Goal: Task Accomplishment & Management: Use online tool/utility

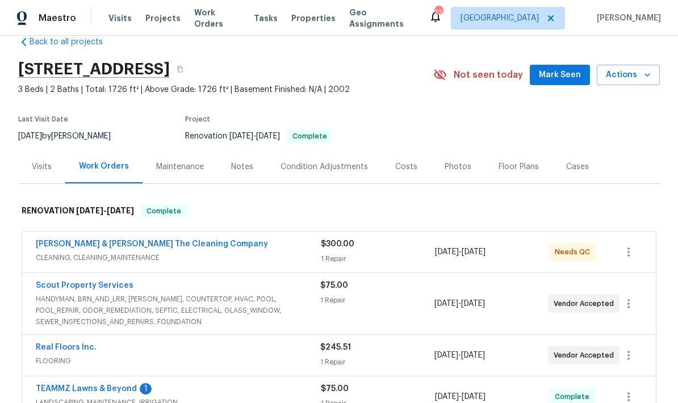
scroll to position [23, 0]
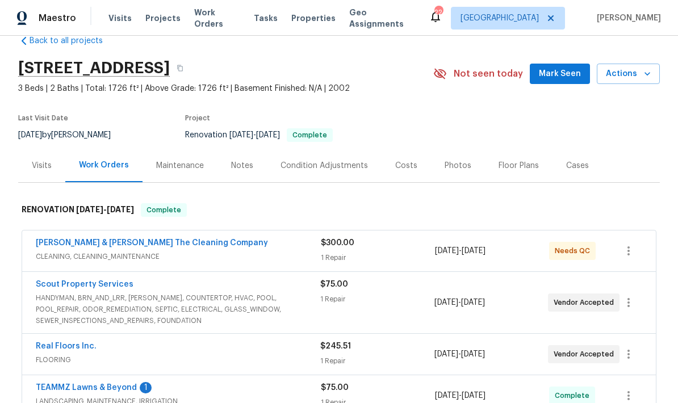
click at [527, 255] on div "8/21/2025 - 9/2/2025" at bounding box center [492, 250] width 114 height 27
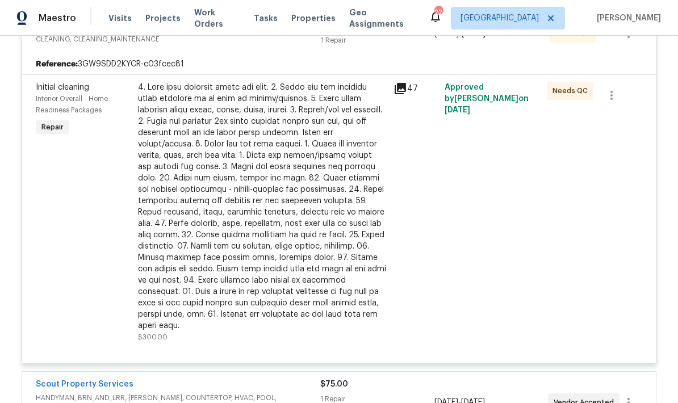
scroll to position [242, 0]
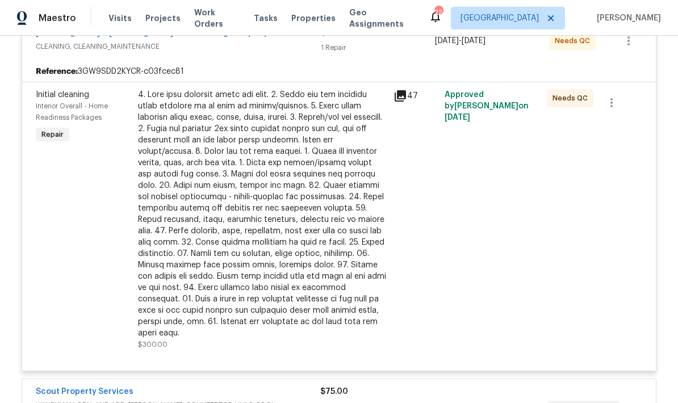
click at [361, 232] on div at bounding box center [262, 214] width 249 height 250
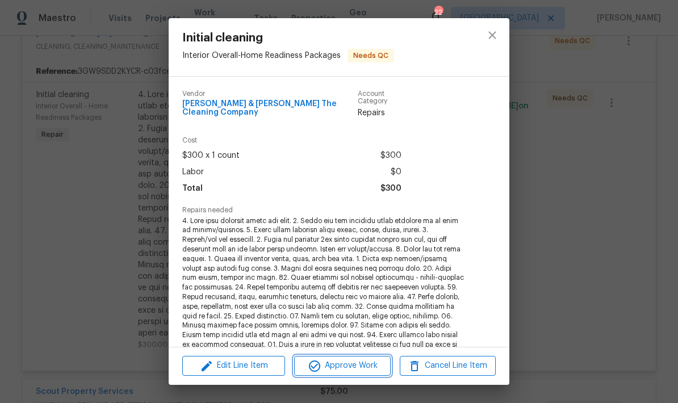
click at [352, 367] on span "Approve Work" at bounding box center [341, 366] width 89 height 14
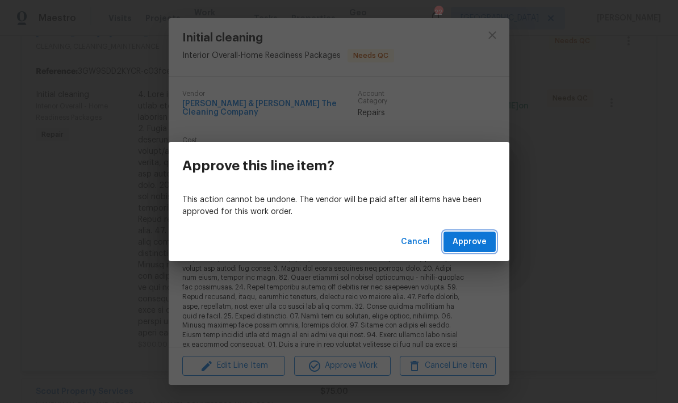
click at [473, 242] on span "Approve" at bounding box center [469, 242] width 34 height 14
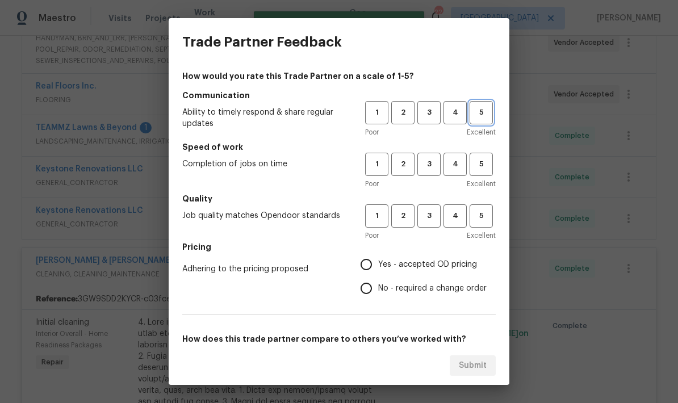
click at [486, 110] on span "5" at bounding box center [481, 112] width 21 height 13
click at [479, 163] on span "5" at bounding box center [481, 164] width 21 height 13
click at [482, 216] on span "5" at bounding box center [481, 215] width 21 height 13
click at [372, 265] on input "Yes - accepted OD pricing" at bounding box center [366, 265] width 24 height 24
radio input "true"
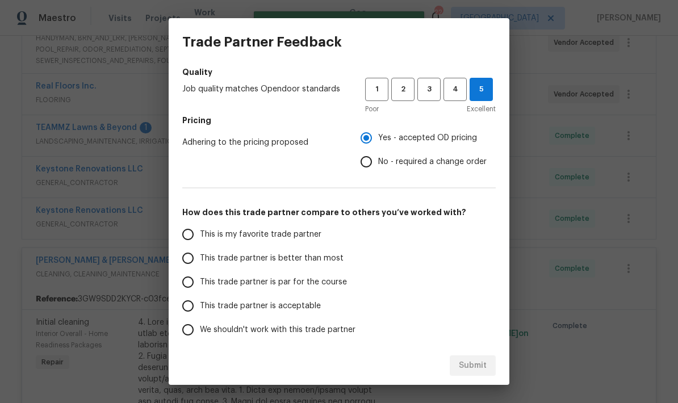
scroll to position [129, 0]
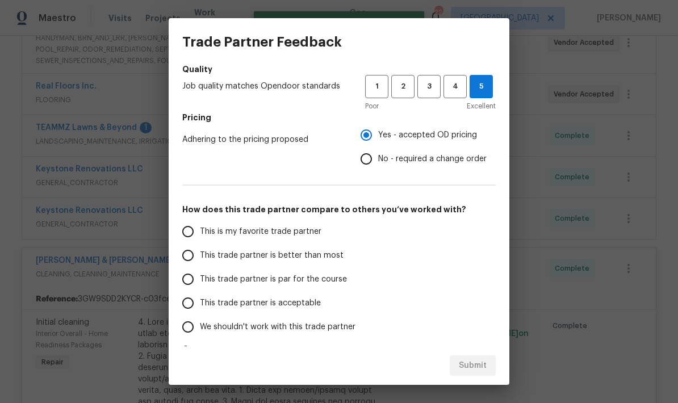
click at [283, 266] on label "This trade partner is better than most" at bounding box center [265, 256] width 179 height 24
click at [200, 266] on input "This trade partner is better than most" at bounding box center [188, 256] width 24 height 24
click at [321, 260] on span "This trade partner is better than most" at bounding box center [272, 256] width 144 height 12
click at [200, 260] on input "This trade partner is better than most" at bounding box center [188, 256] width 24 height 24
radio input "true"
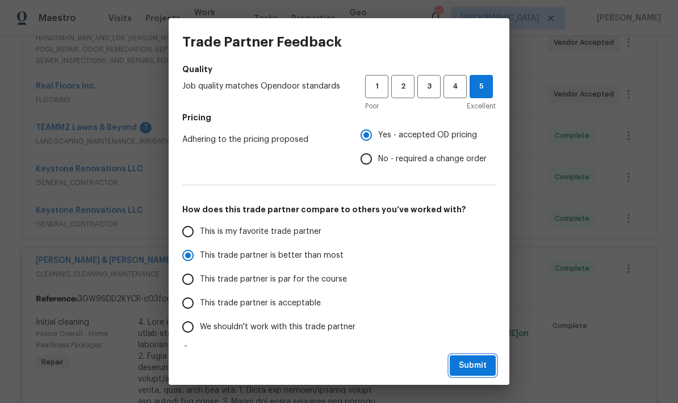
click at [475, 358] on button "Submit" at bounding box center [473, 365] width 46 height 21
radio input "false"
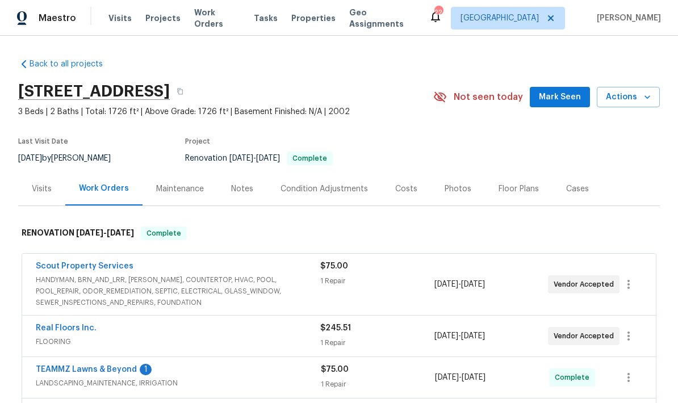
scroll to position [0, 0]
click at [457, 187] on div "Photos" at bounding box center [457, 188] width 27 height 11
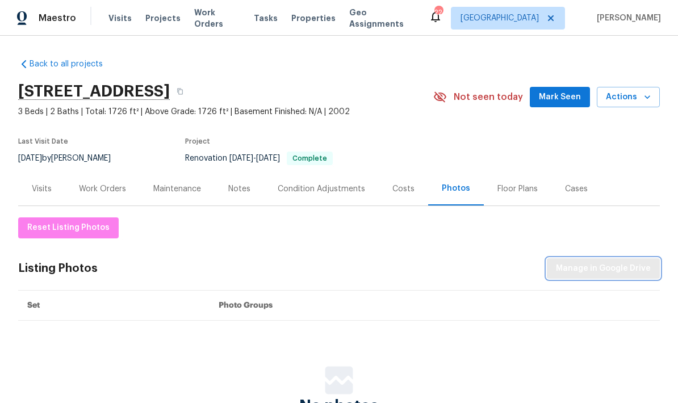
click at [597, 268] on span "Manage in Google Drive" at bounding box center [603, 269] width 95 height 14
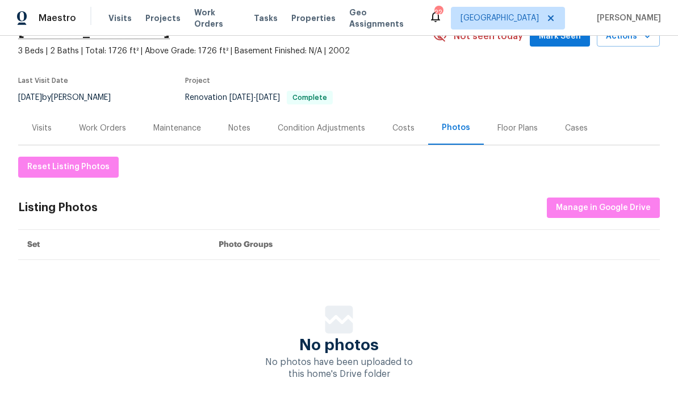
scroll to position [60, 0]
